Goal: Information Seeking & Learning: Learn about a topic

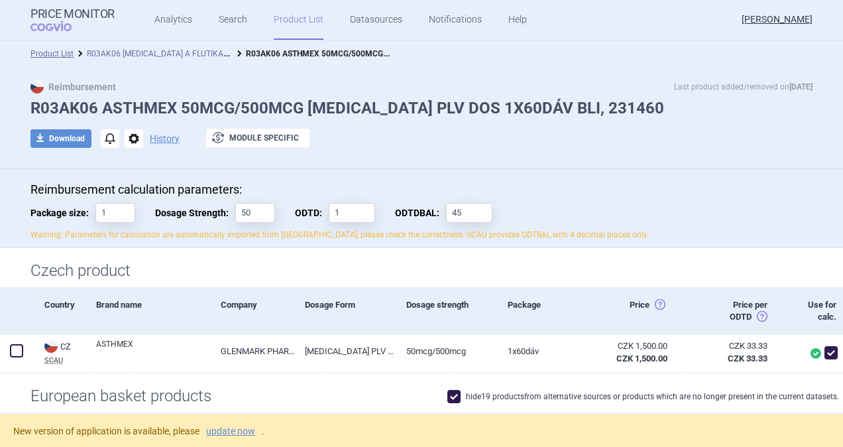
click at [134, 52] on link "R03AK06 [MEDICAL_DATA] A FLUTIKASON" at bounding box center [163, 52] width 153 height 13
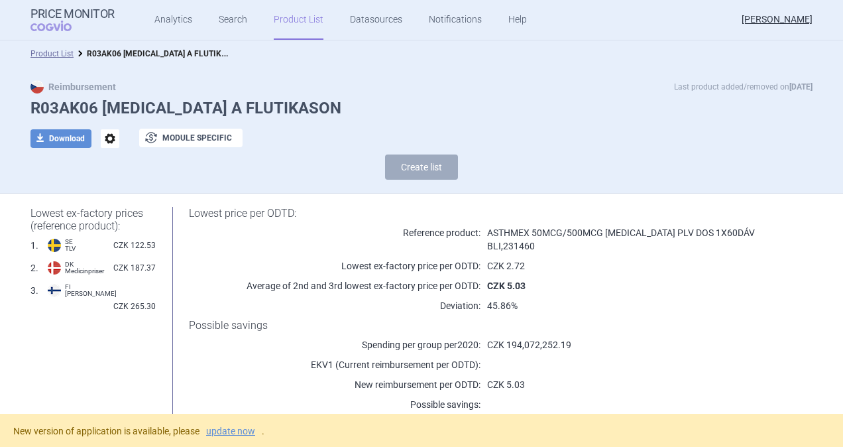
select select "[DATE]"
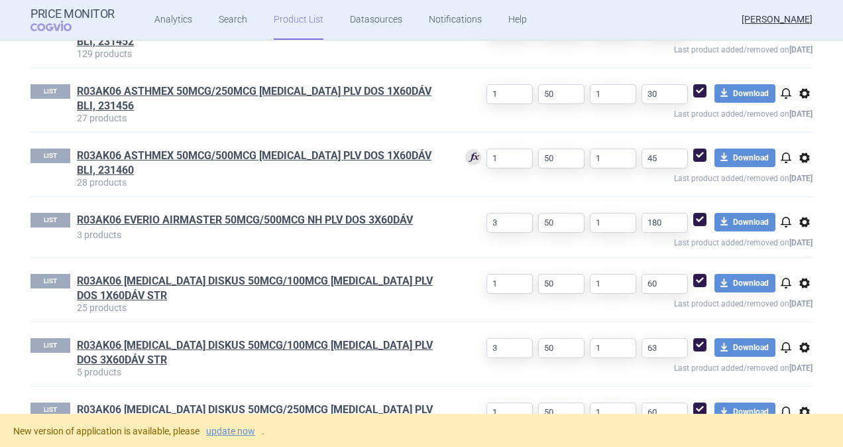
scroll to position [663, 0]
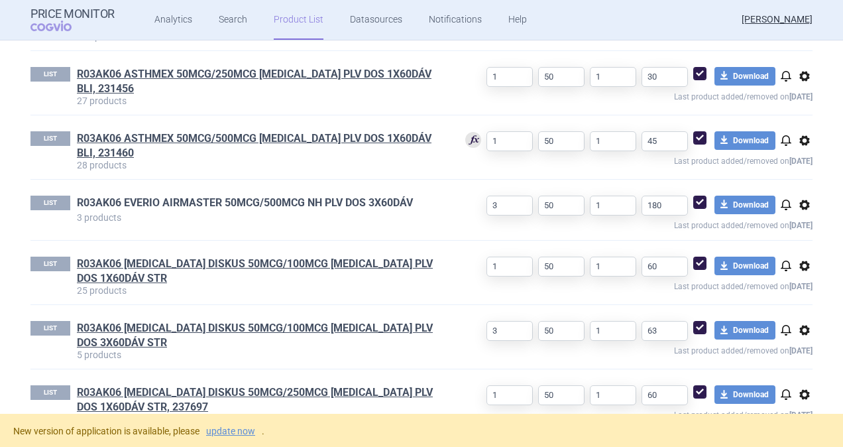
click at [189, 196] on link "R03AK06 EVERIO AIRMASTER 50MCG/500MCG NH PLV DOS 3X60DÁV" at bounding box center [245, 203] width 336 height 15
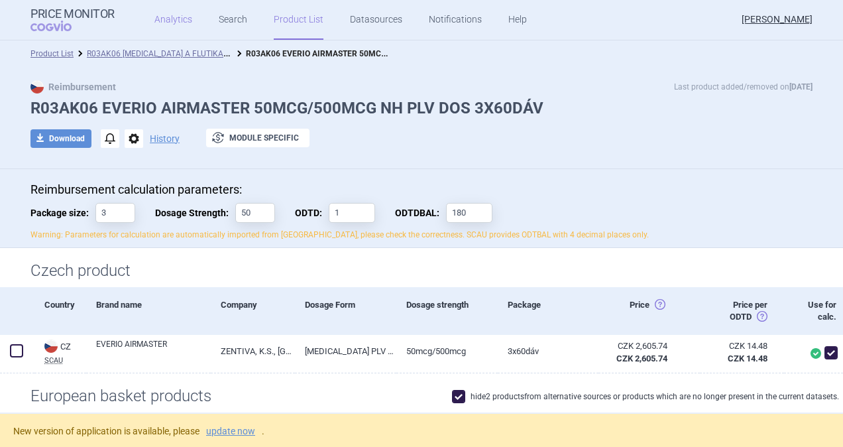
click at [176, 17] on link "Analytics" at bounding box center [174, 20] width 38 height 40
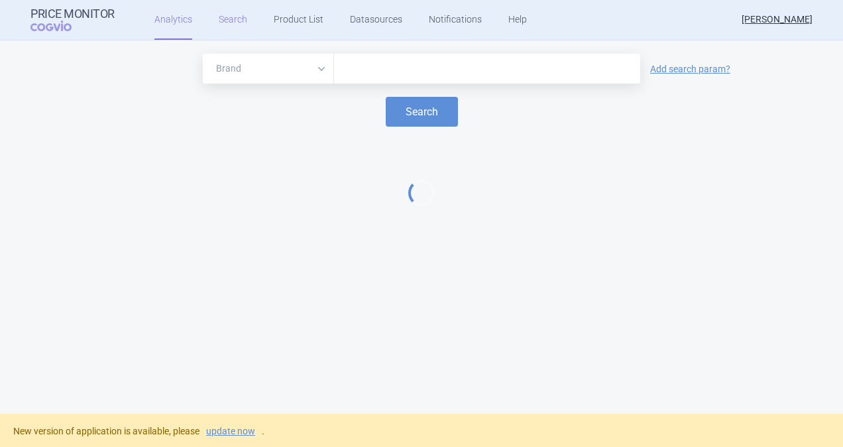
click at [220, 21] on link "Search" at bounding box center [233, 20] width 29 height 40
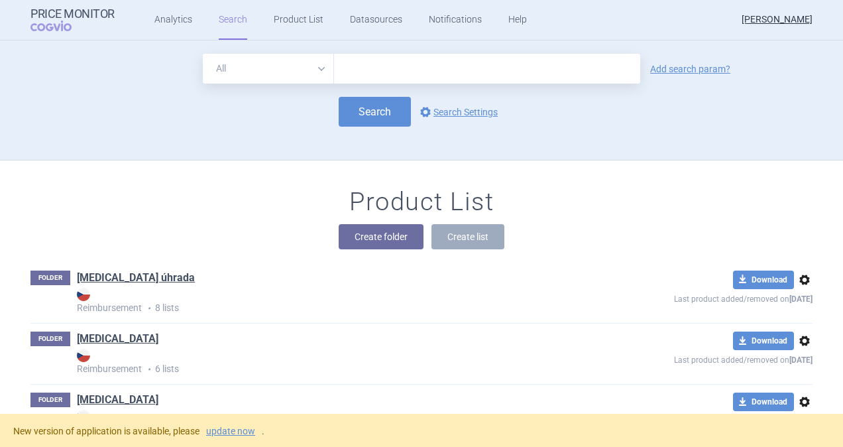
click at [367, 68] on input "text" at bounding box center [487, 69] width 306 height 30
type input "[MEDICAL_DATA]"
click button "Search" at bounding box center [375, 112] width 72 height 30
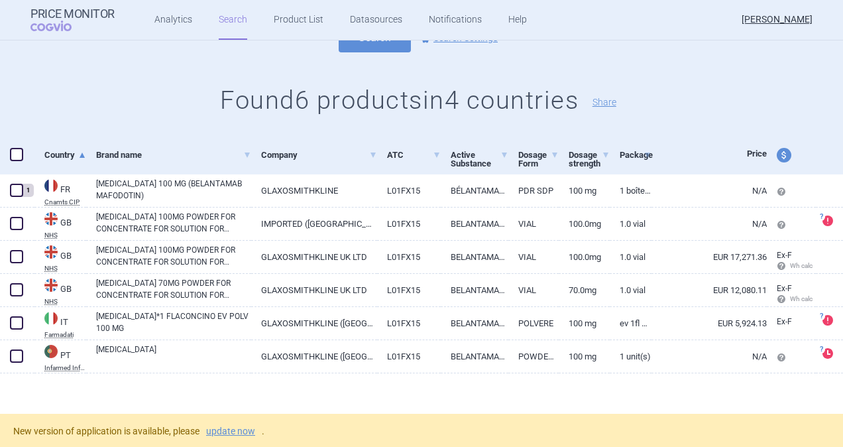
scroll to position [103, 0]
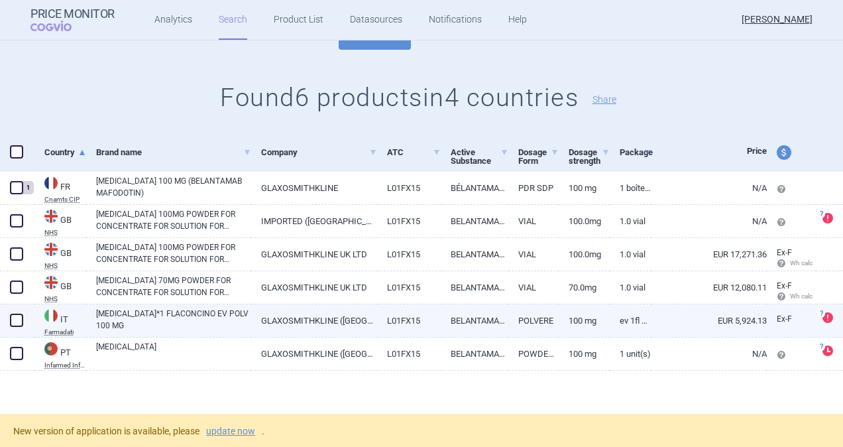
click at [54, 317] on img at bounding box center [50, 315] width 13 height 13
select select "EUR"
